Goal: Find specific page/section: Find specific page/section

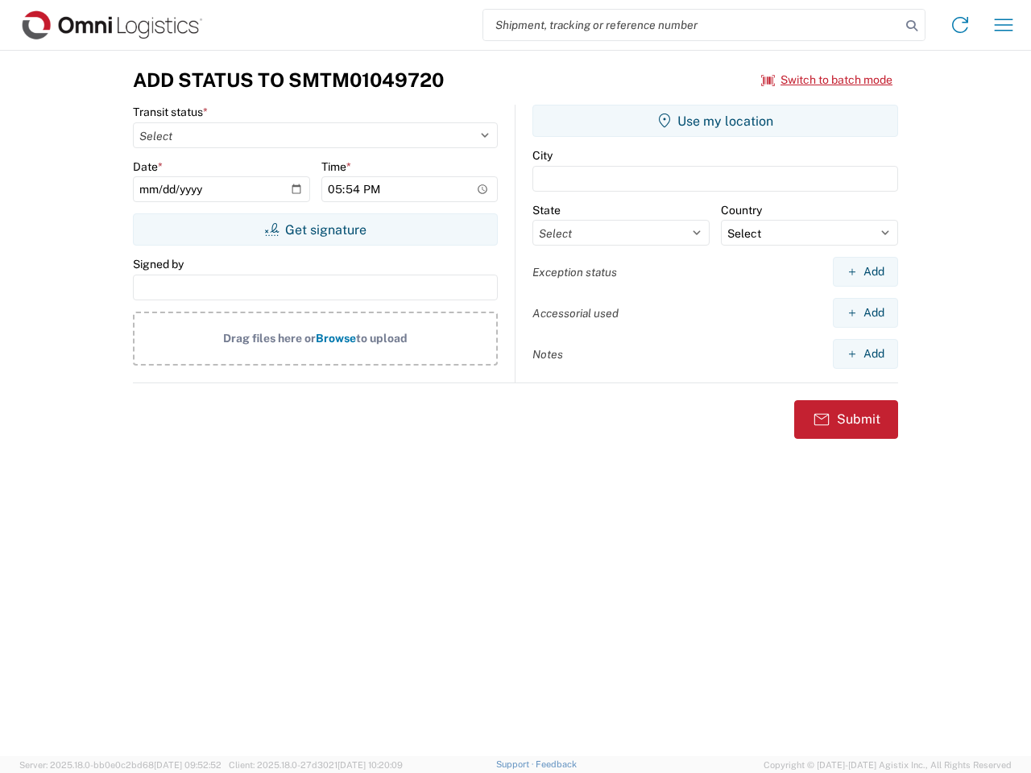
click at [692, 25] on input "search" at bounding box center [691, 25] width 417 height 31
click at [911, 26] on icon at bounding box center [911, 25] width 23 height 23
click at [960, 25] on icon at bounding box center [960, 25] width 26 height 26
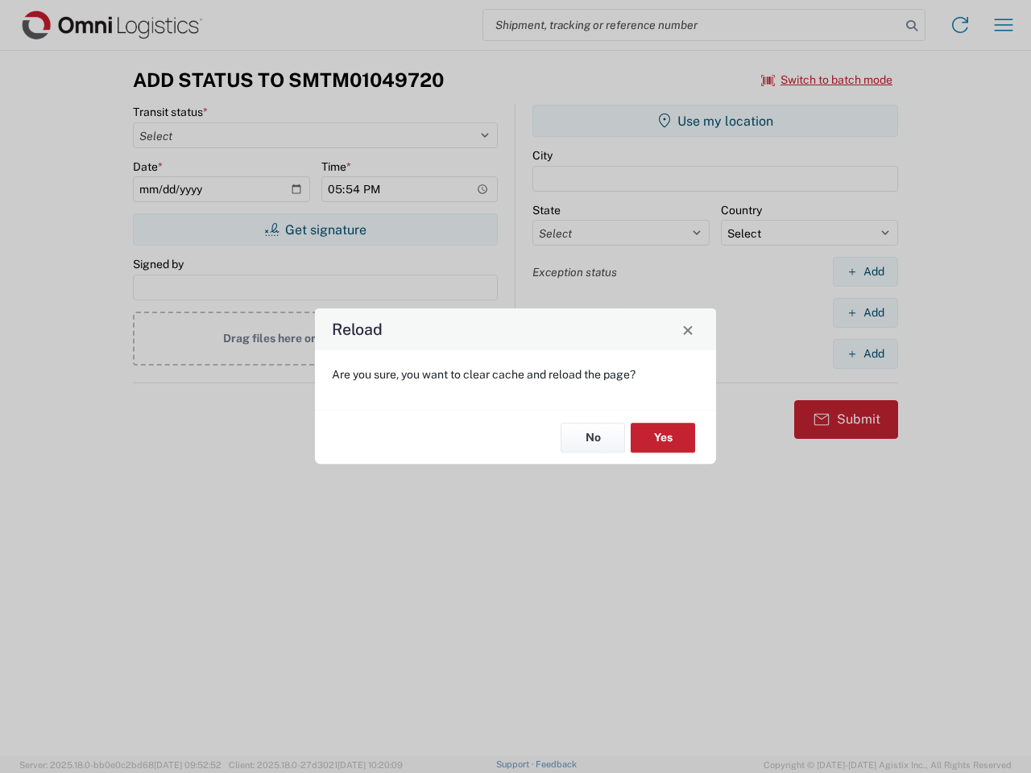
click at [1003, 25] on div "Reload Are you sure, you want to clear cache and reload the page? No Yes" at bounding box center [515, 386] width 1031 height 773
click at [827, 80] on div "Reload Are you sure, you want to clear cache and reload the page? No Yes" at bounding box center [515, 386] width 1031 height 773
click at [315, 229] on div "Reload Are you sure, you want to clear cache and reload the page? No Yes" at bounding box center [515, 386] width 1031 height 773
click at [715, 121] on div "Reload Are you sure, you want to clear cache and reload the page? No Yes" at bounding box center [515, 386] width 1031 height 773
click at [865, 271] on div "Reload Are you sure, you want to clear cache and reload the page? No Yes" at bounding box center [515, 386] width 1031 height 773
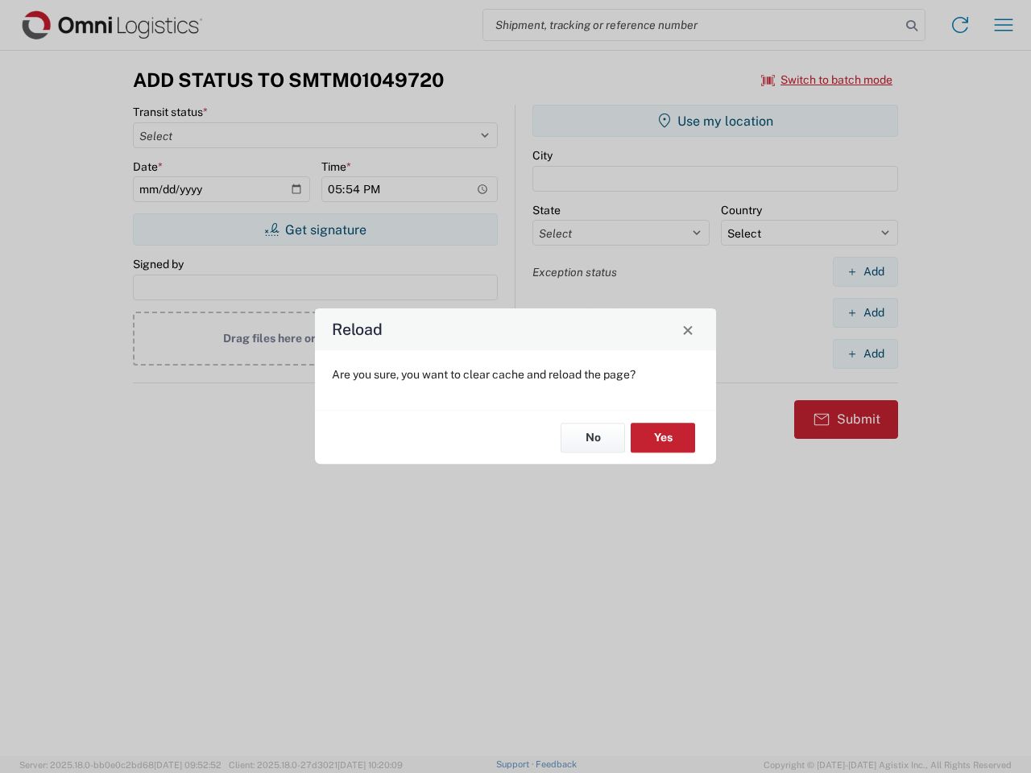
click at [865, 312] on div "Reload Are you sure, you want to clear cache and reload the page? No Yes" at bounding box center [515, 386] width 1031 height 773
click at [865, 353] on div "Reload Are you sure, you want to clear cache and reload the page? No Yes" at bounding box center [515, 386] width 1031 height 773
